Goal: Task Accomplishment & Management: Manage account settings

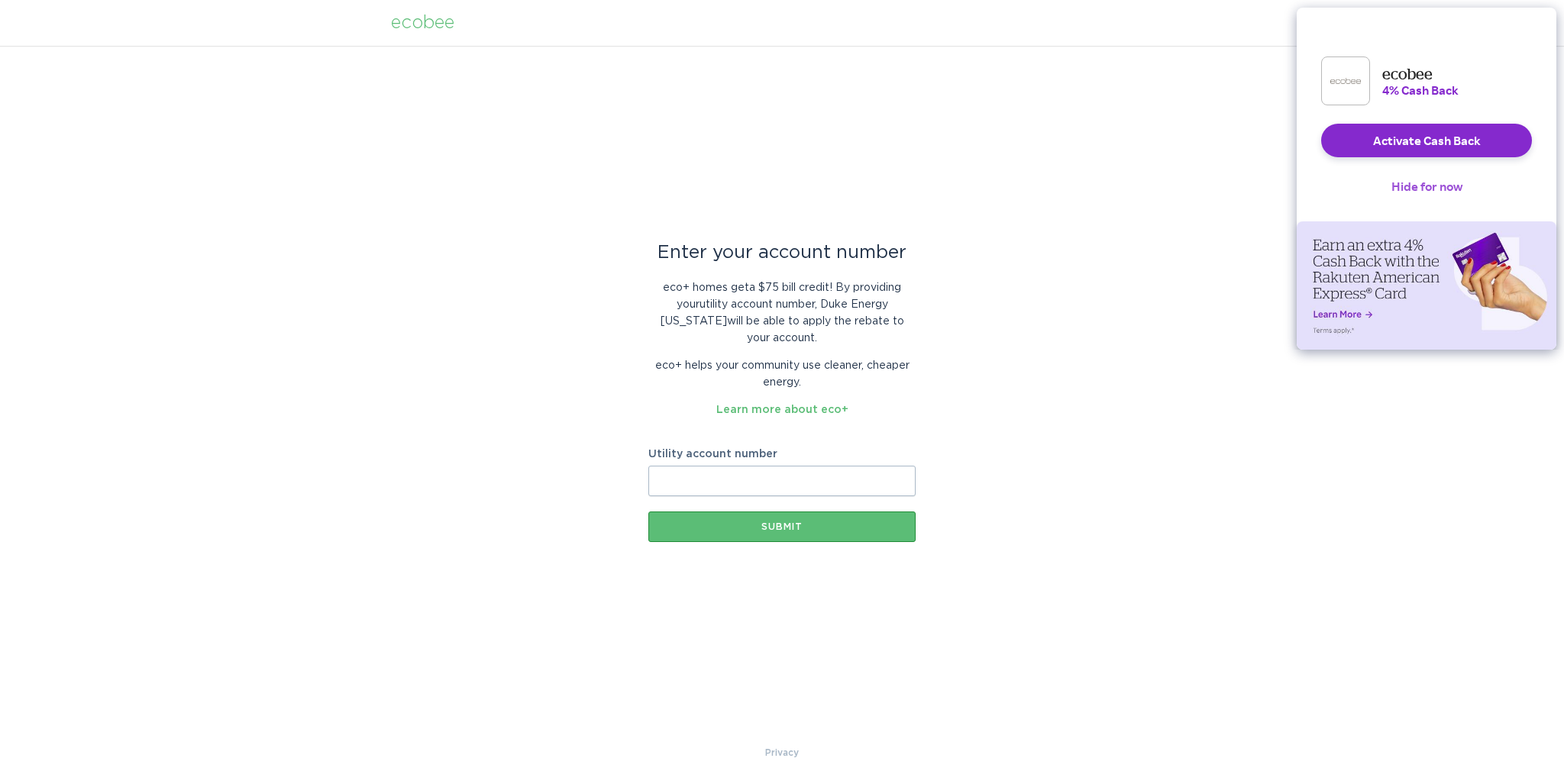
click at [1414, 198] on button "Hide for now" at bounding box center [1428, 186] width 96 height 33
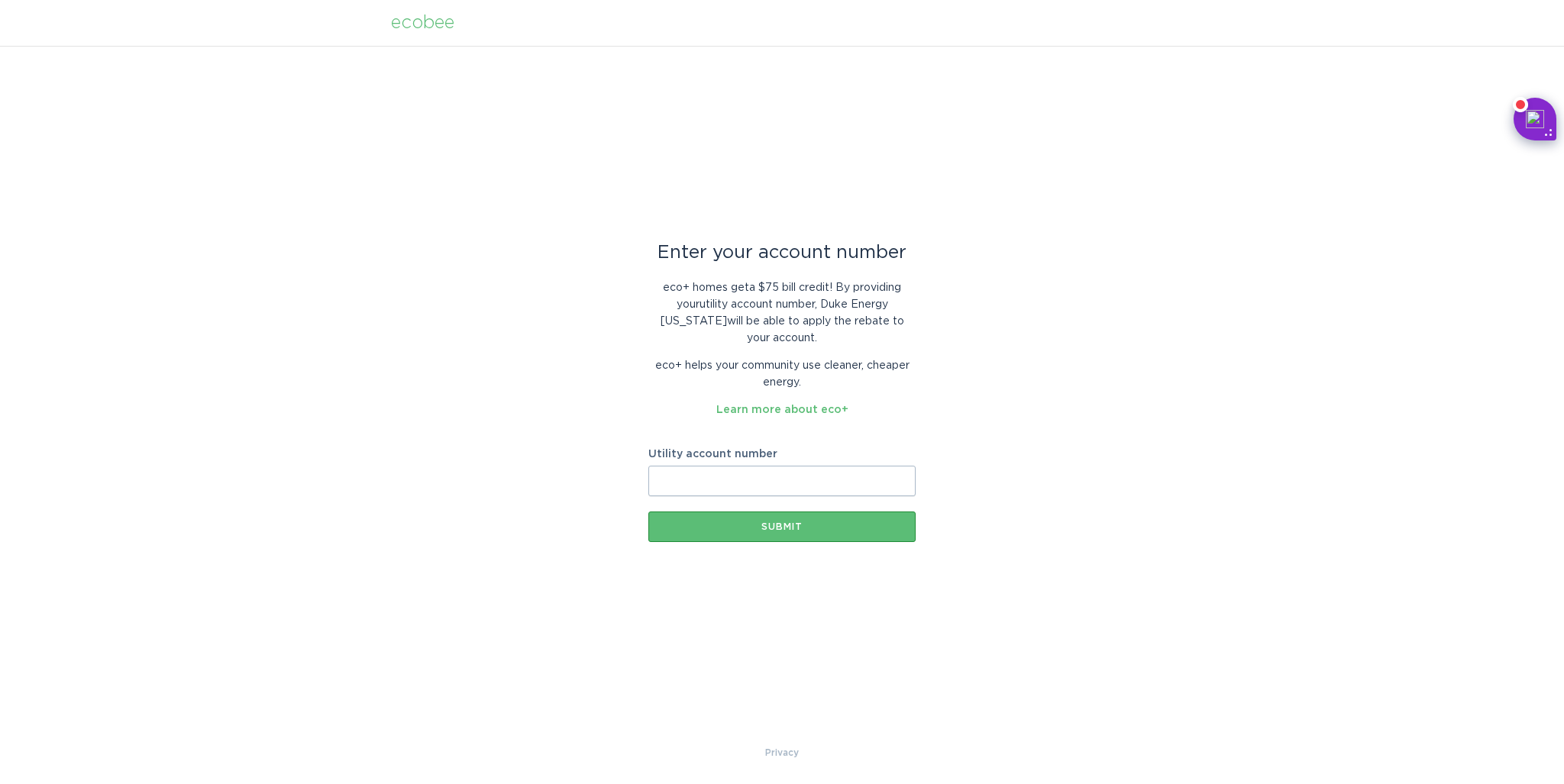
click at [415, 26] on div "ecobee" at bounding box center [422, 23] width 64 height 17
click at [443, 29] on div "ecobee" at bounding box center [422, 23] width 64 height 17
click at [738, 406] on link "Learn more about eco+" at bounding box center [782, 409] width 132 height 11
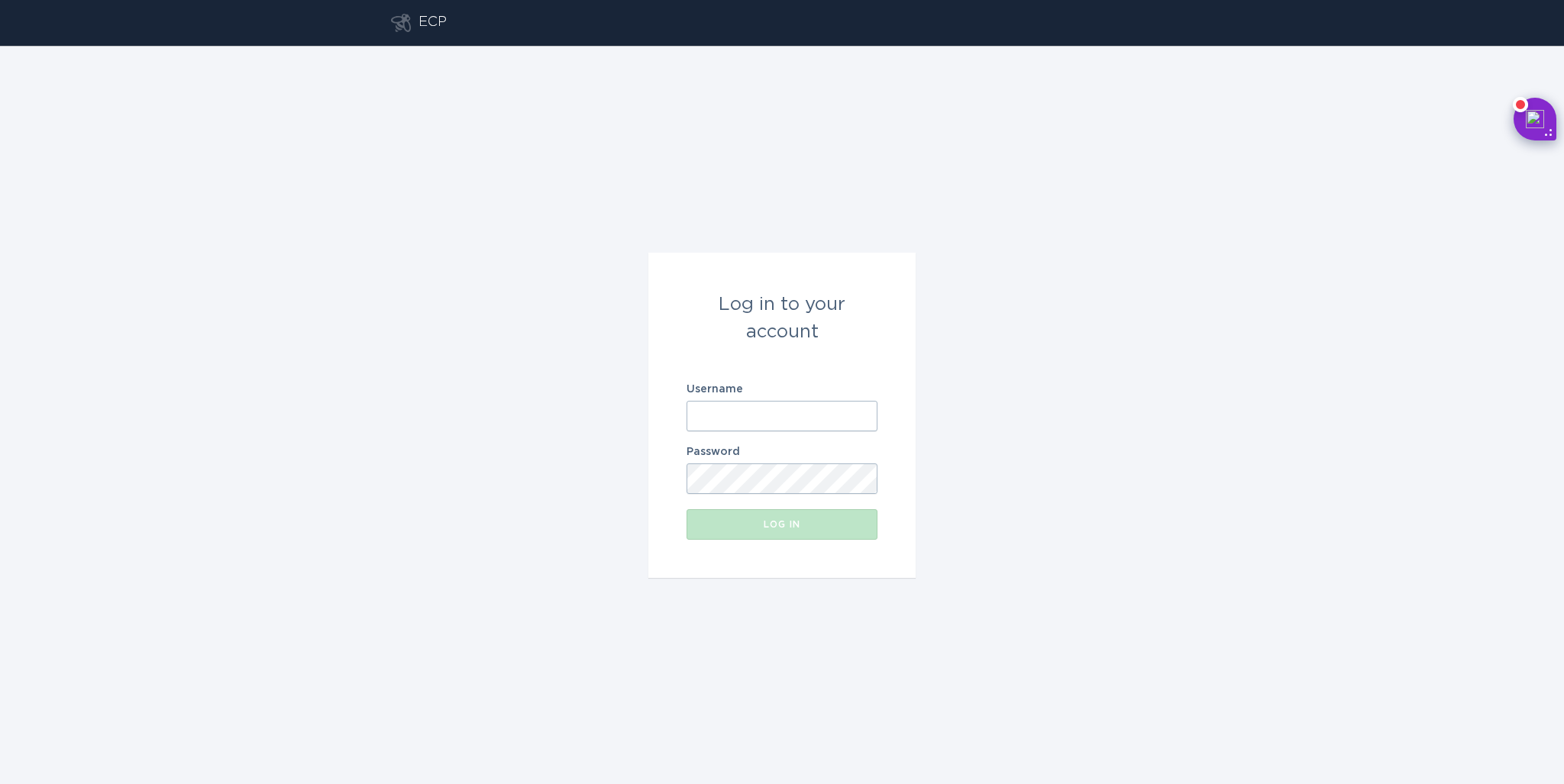
click at [724, 414] on input "Username" at bounding box center [782, 416] width 191 height 30
type input "ram.namburi@outlook.com"
click at [806, 512] on button "Log in" at bounding box center [782, 524] width 191 height 30
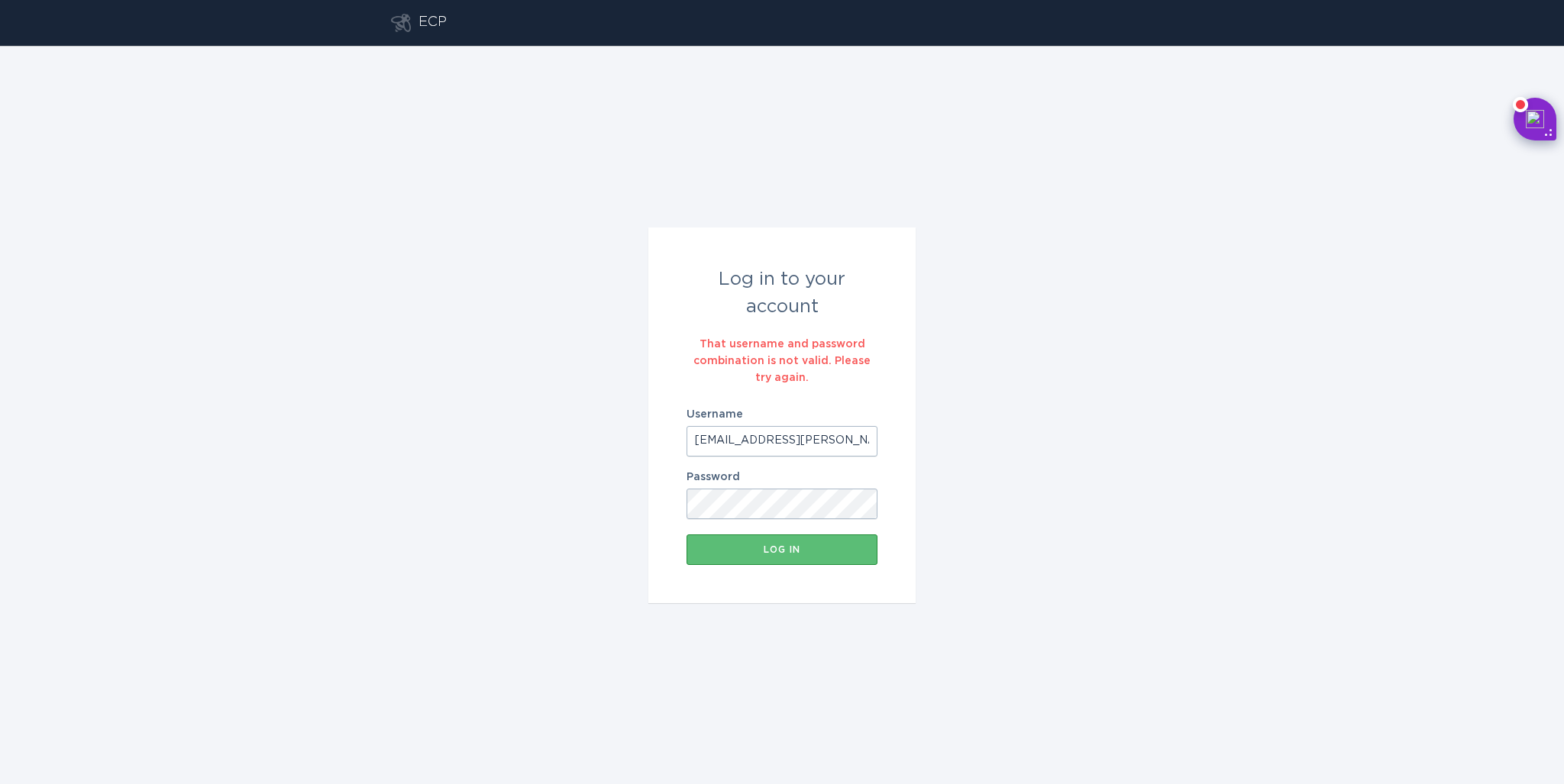
click at [431, 21] on div "ECP" at bounding box center [432, 23] width 28 height 19
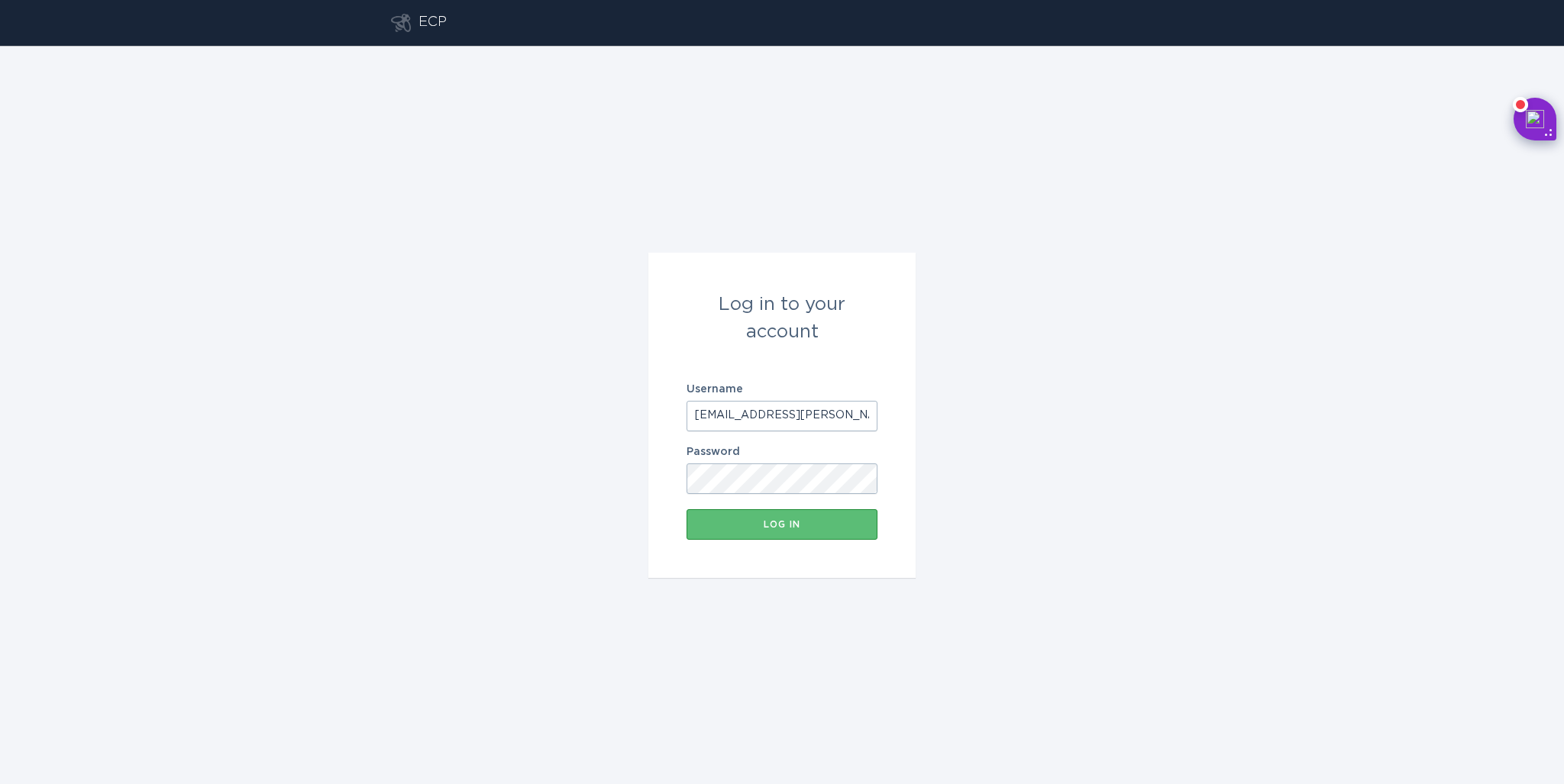
click at [669, 479] on form "Log in to your account Username ram.namburi@outlook.com Password Log in" at bounding box center [782, 415] width 267 height 325
click at [778, 523] on div "Log in" at bounding box center [782, 524] width 175 height 9
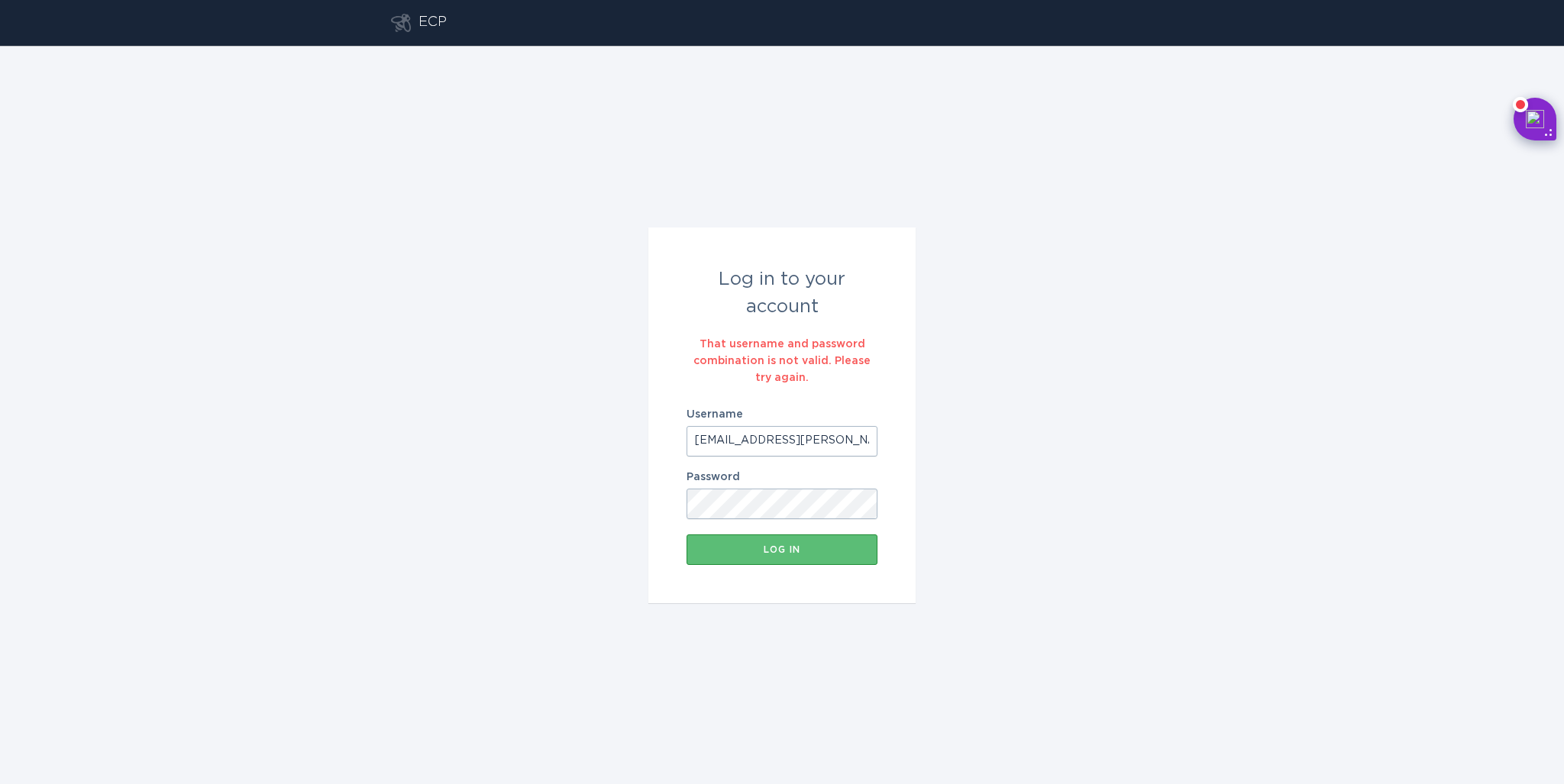
click at [667, 512] on form "Log in to your account That username and password combination is not valid. Ple…" at bounding box center [782, 415] width 267 height 376
click at [687, 534] on button "Log in" at bounding box center [782, 549] width 191 height 30
click at [747, 550] on div "Log in" at bounding box center [782, 549] width 175 height 9
